Goal: Transaction & Acquisition: Purchase product/service

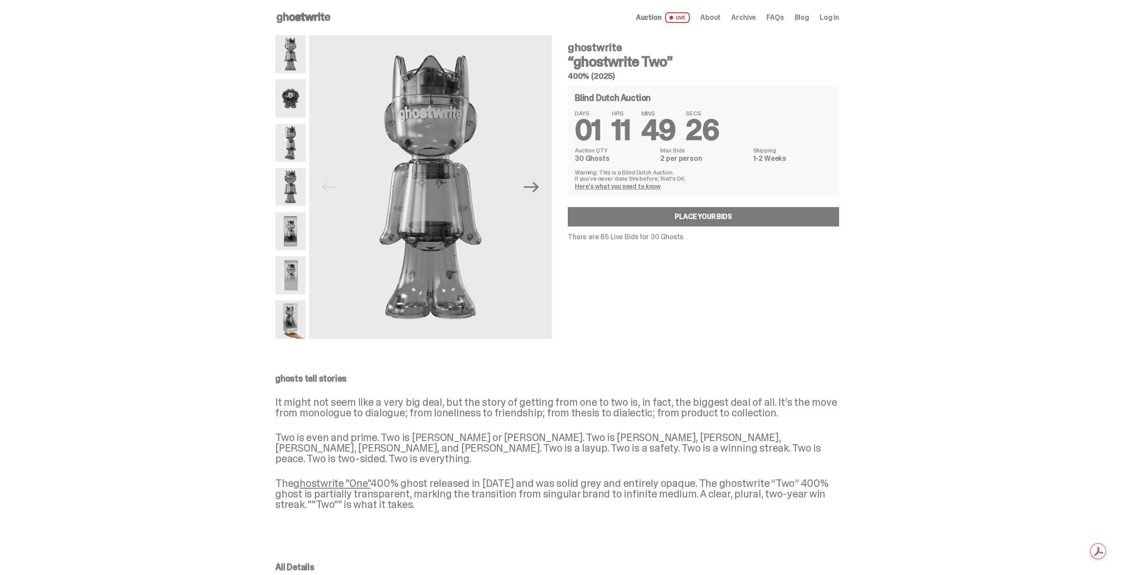
click at [289, 104] on img at bounding box center [290, 98] width 30 height 38
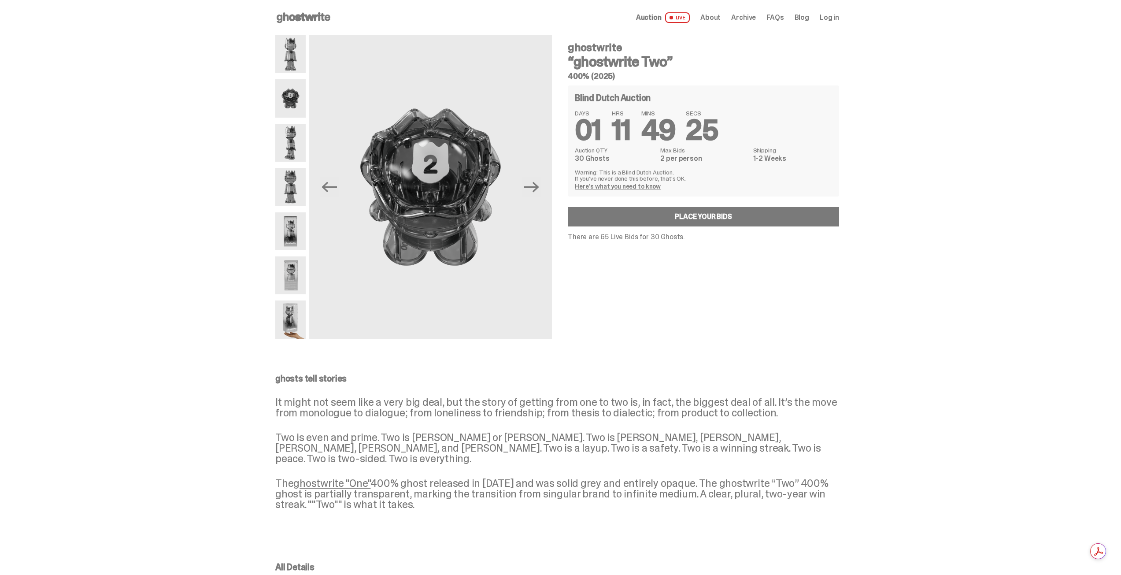
click at [290, 137] on img at bounding box center [290, 143] width 30 height 38
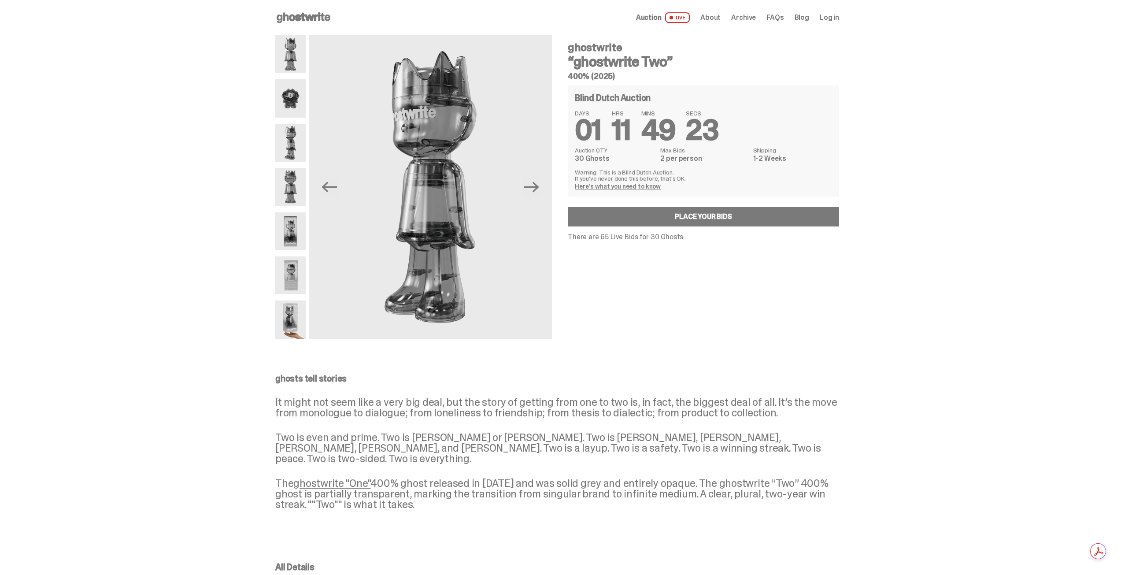
click at [292, 163] on div at bounding box center [290, 187] width 30 height 304
click at [290, 184] on img at bounding box center [290, 187] width 30 height 38
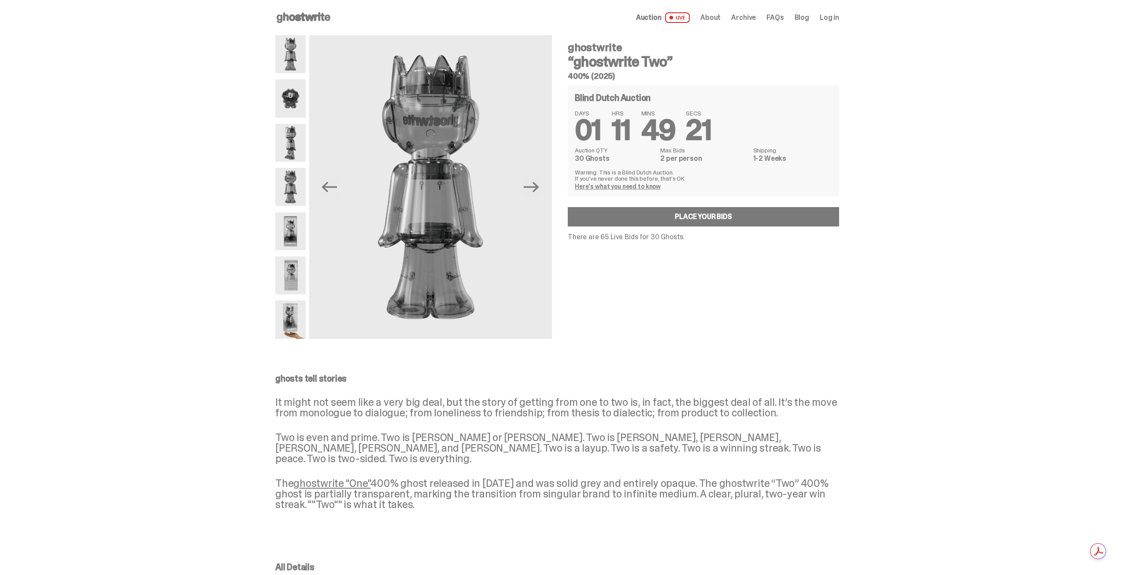
click at [285, 209] on div at bounding box center [290, 187] width 30 height 304
click at [295, 221] on img at bounding box center [290, 231] width 30 height 38
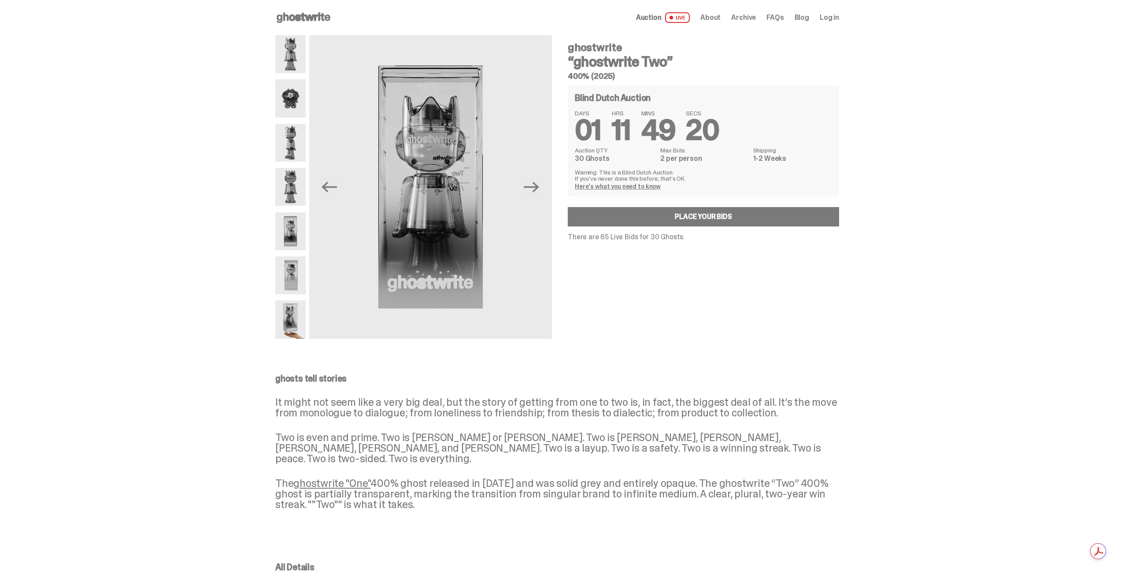
click at [293, 314] on img at bounding box center [290, 319] width 30 height 38
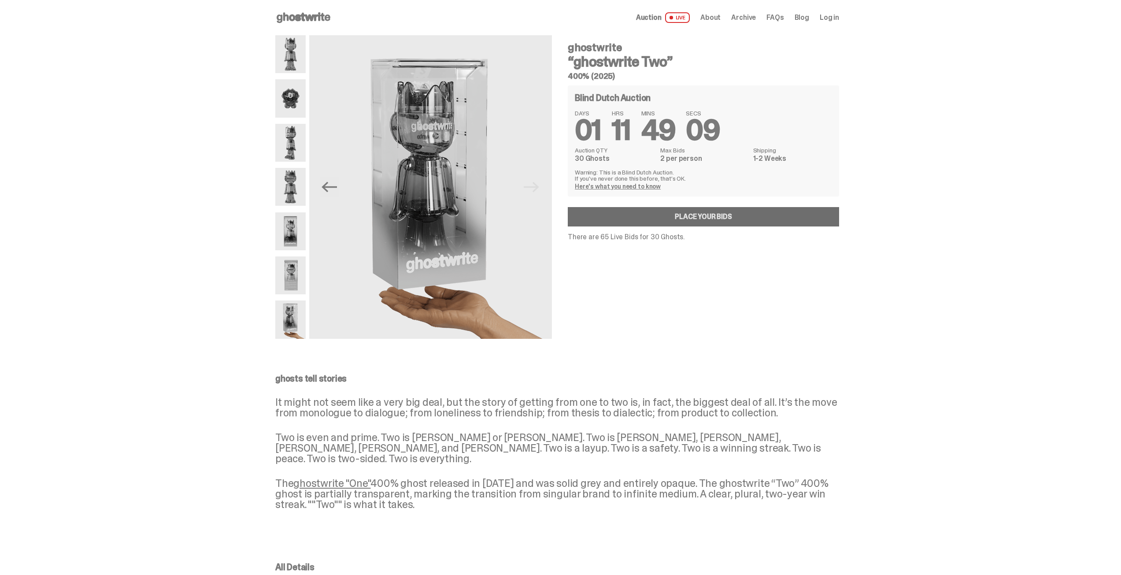
click at [635, 222] on link "Place your Bids" at bounding box center [703, 216] width 271 height 19
click at [590, 206] on div "Blind Dutch Auction DAYS 01 HRS 11 MINS 49 SECS 07 Auction QTY 30 Ghosts Max Bi…" at bounding box center [703, 162] width 271 height 155
click at [592, 219] on link "Place your Bids" at bounding box center [703, 216] width 271 height 19
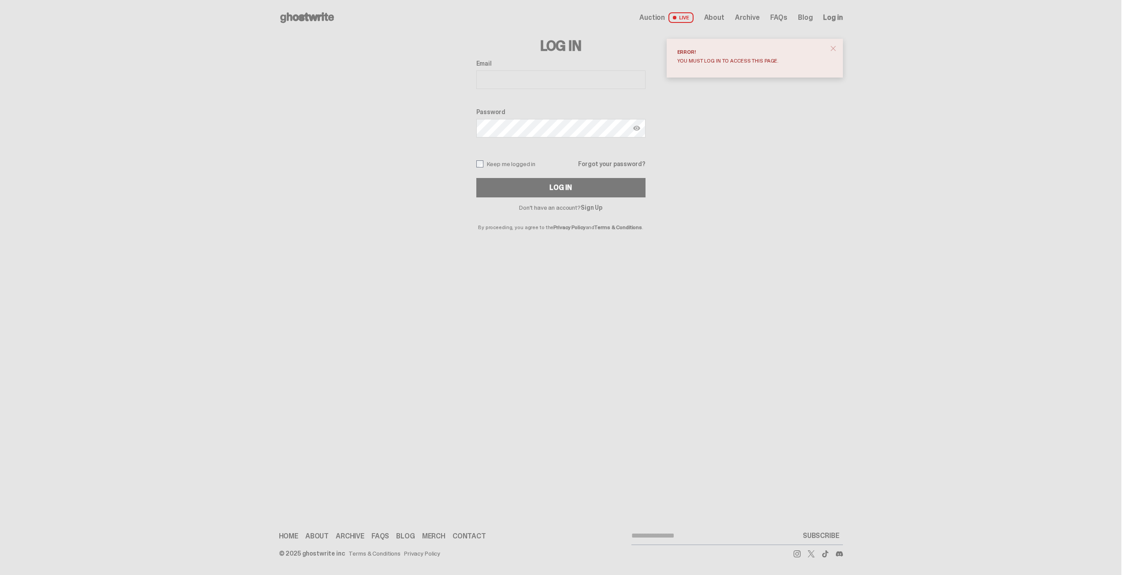
click at [570, 83] on input "Email" at bounding box center [560, 79] width 169 height 19
type input "**********"
click at [476, 178] on button "Log In" at bounding box center [560, 187] width 169 height 19
click at [486, 159] on div "**********" at bounding box center [560, 128] width 169 height 137
click at [635, 129] on img at bounding box center [636, 128] width 7 height 7
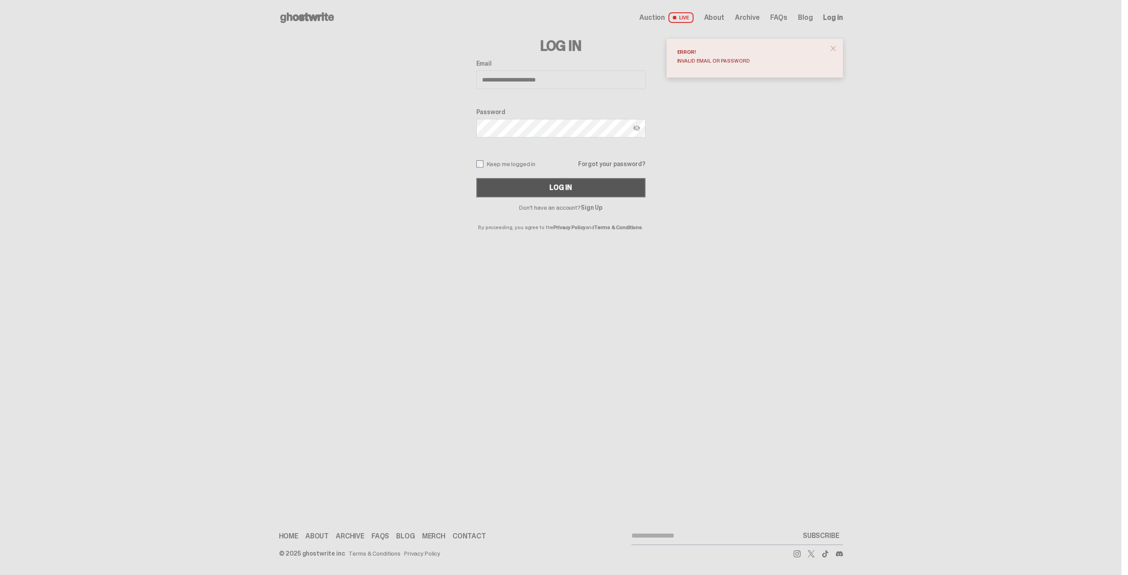
click at [559, 187] on div "Log In" at bounding box center [560, 187] width 22 height 7
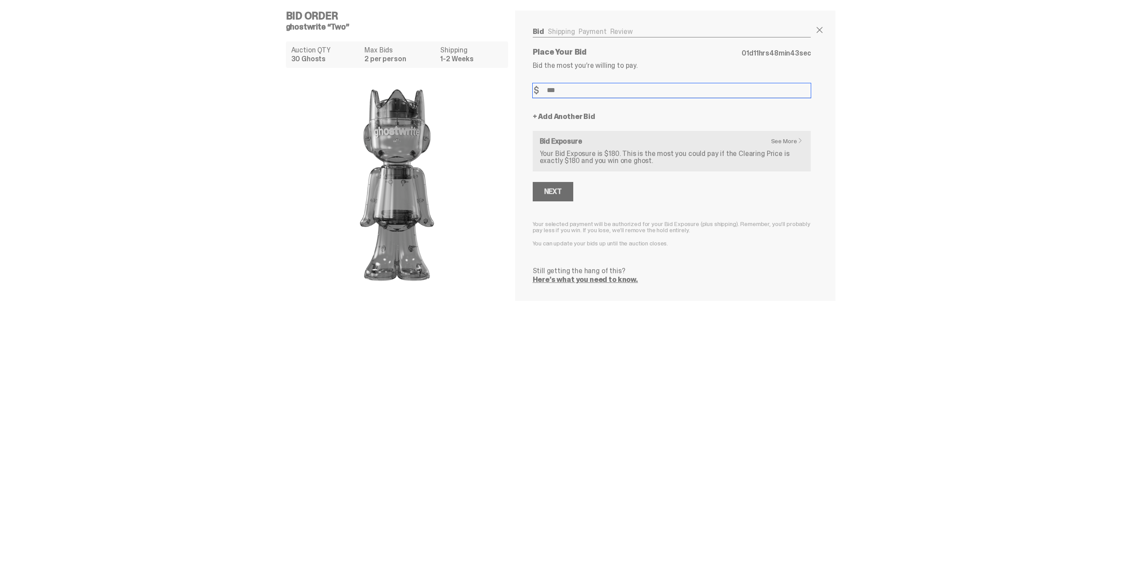
type input "***"
click at [563, 188] on button "Next" at bounding box center [553, 191] width 41 height 19
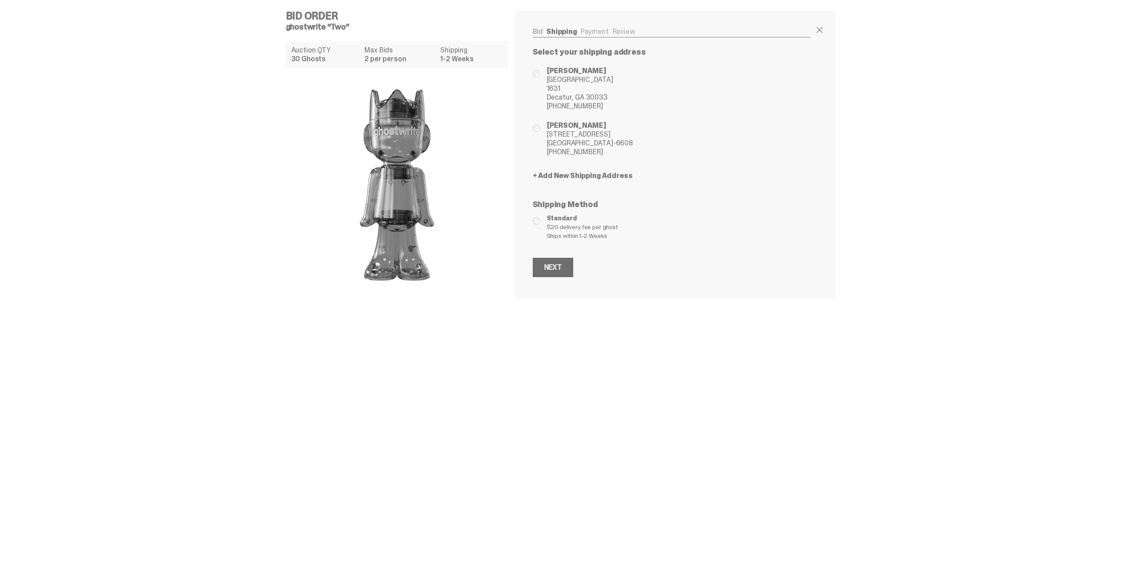
click at [564, 268] on button "Next" at bounding box center [553, 267] width 41 height 19
